Goal: Find specific page/section: Find specific page/section

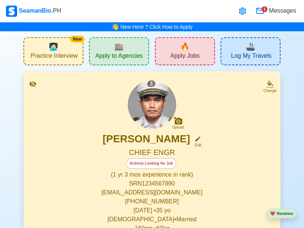
click at [120, 53] on span "Apply to Agencies" at bounding box center [118, 56] width 47 height 9
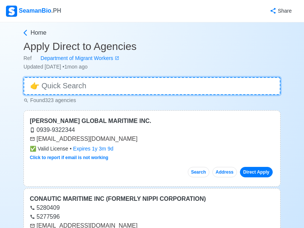
click at [87, 89] on input at bounding box center [151, 86] width 257 height 18
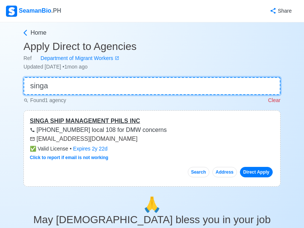
type input "singa"
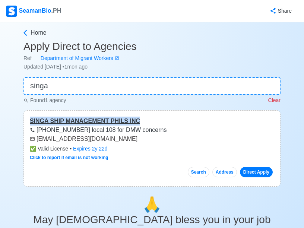
drag, startPoint x: 150, startPoint y: 121, endPoint x: 29, endPoint y: 122, distance: 120.7
click at [30, 122] on div "SINGA SHIP MANAGEMENT PHILS INC" at bounding box center [152, 121] width 244 height 9
